Goal: Information Seeking & Learning: Learn about a topic

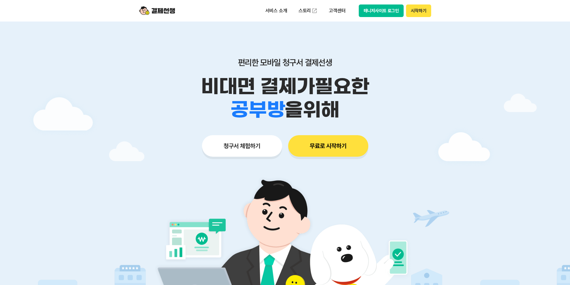
click at [318, 146] on button "무료로 시작하기" at bounding box center [328, 146] width 80 height 22
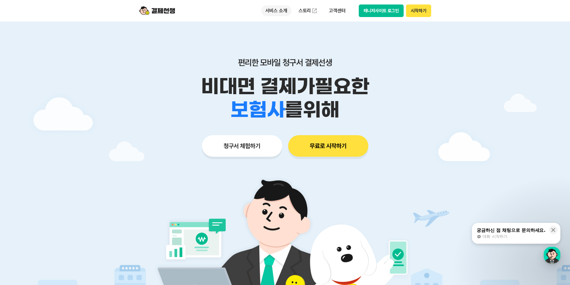
click at [282, 13] on p "서비스 소개" at bounding box center [276, 10] width 30 height 11
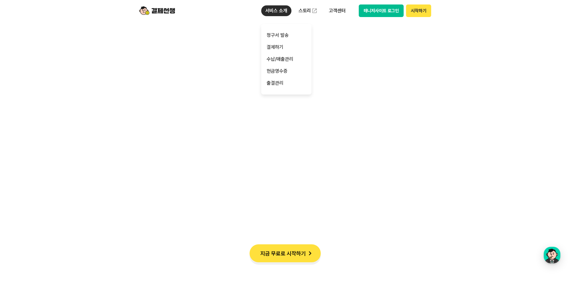
scroll to position [389, 0]
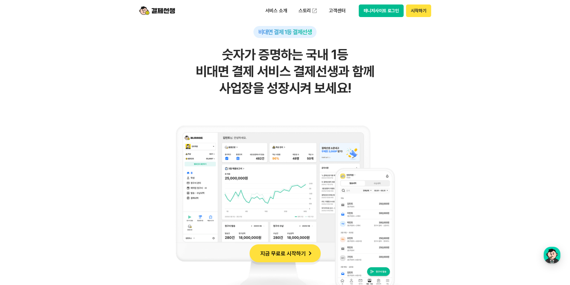
click at [354, 104] on div "비대면 결제 1등 결제선생 숫자가 증명하는 국내 1등 비대면 결제 서비스 결제선생과 함께 사업장을 성장시켜 보세요!" at bounding box center [285, 166] width 293 height 281
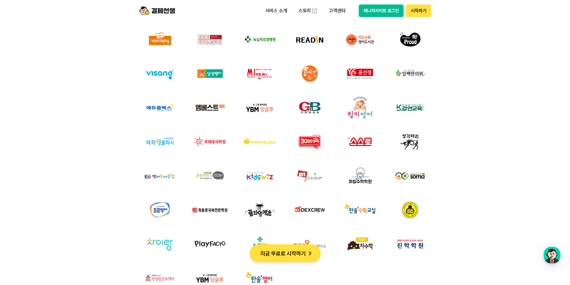
scroll to position [2066, 0]
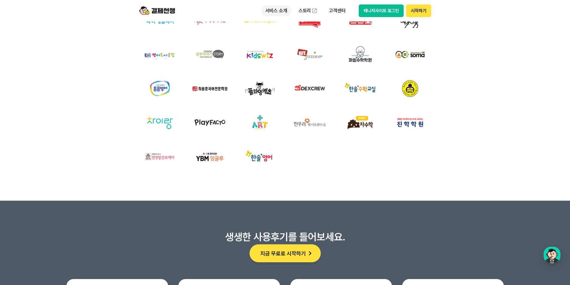
click at [283, 10] on p "서비스 소개" at bounding box center [276, 10] width 30 height 11
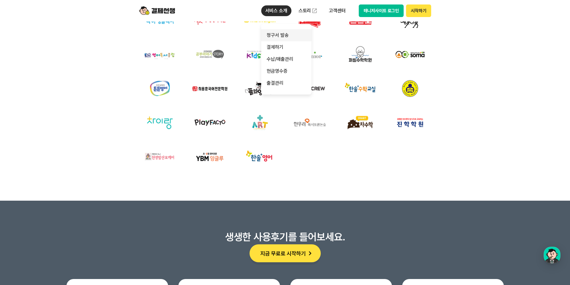
click at [278, 34] on link "청구서 발송" at bounding box center [286, 35] width 50 height 12
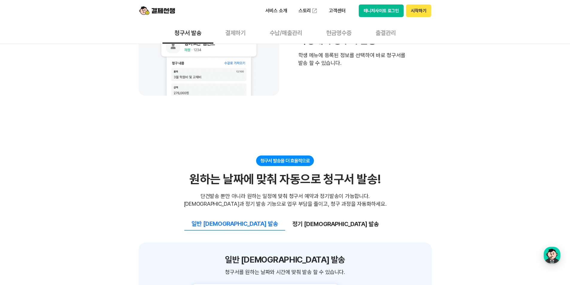
scroll to position [419, 0]
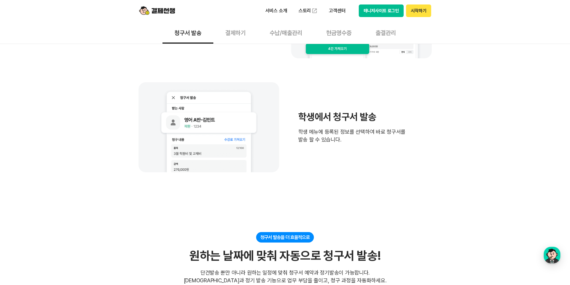
click at [234, 38] on button "결제하기" at bounding box center [235, 33] width 44 height 22
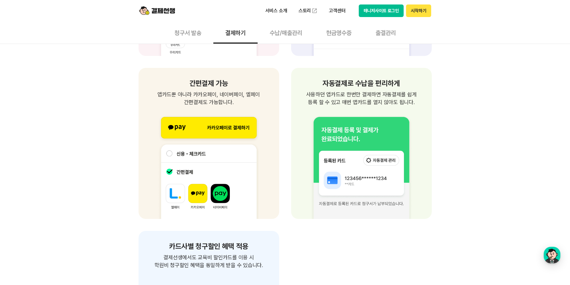
scroll to position [868, 0]
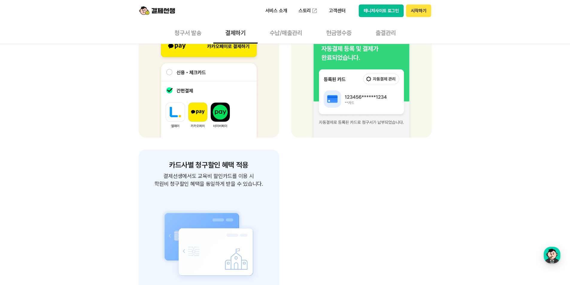
click at [283, 35] on button "수납/매출관리" at bounding box center [286, 33] width 57 height 22
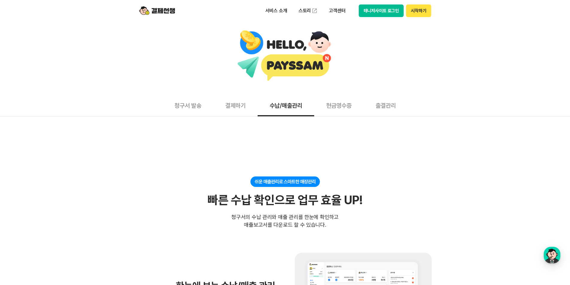
click at [335, 103] on button "현금영수증" at bounding box center [338, 105] width 49 height 22
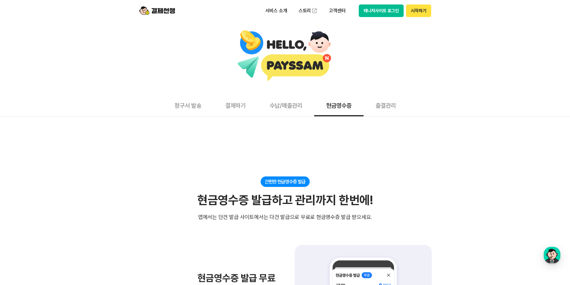
click at [378, 104] on button "출결관리" at bounding box center [386, 105] width 44 height 22
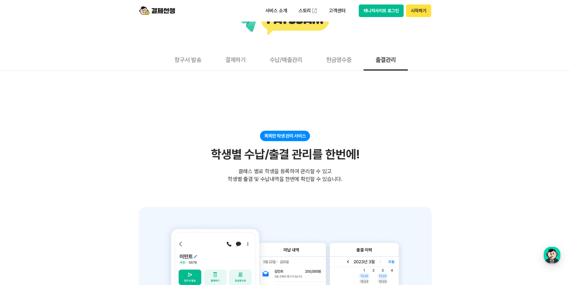
scroll to position [30, 0]
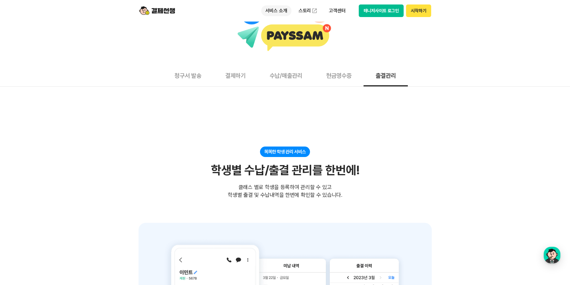
click at [273, 10] on p "서비스 소개" at bounding box center [276, 10] width 30 height 11
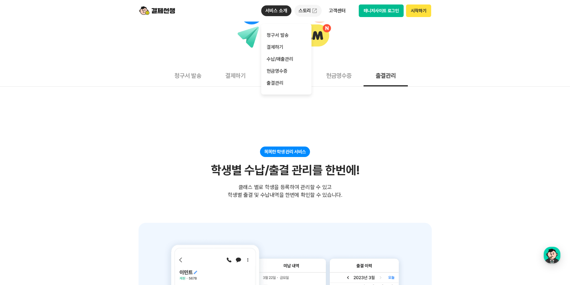
click at [302, 11] on link "스토리" at bounding box center [309, 11] width 28 height 12
